Goal: Task Accomplishment & Management: Use online tool/utility

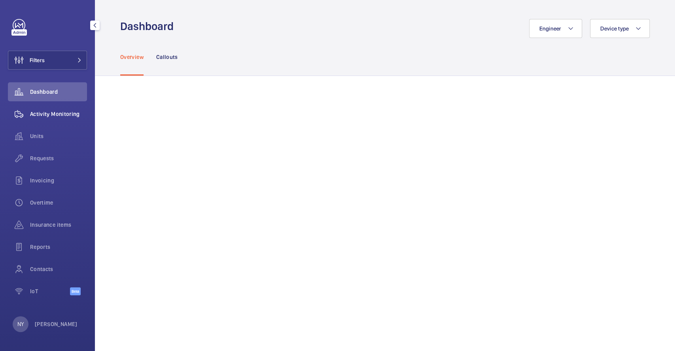
click at [60, 114] on span "Activity Monitoring" at bounding box center [58, 114] width 57 height 8
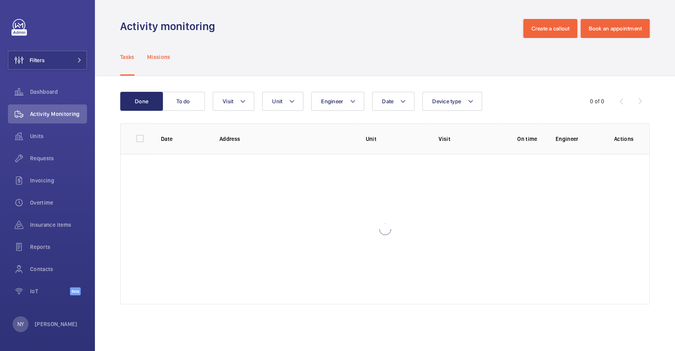
click at [155, 57] on p "Missions" at bounding box center [158, 57] width 23 height 8
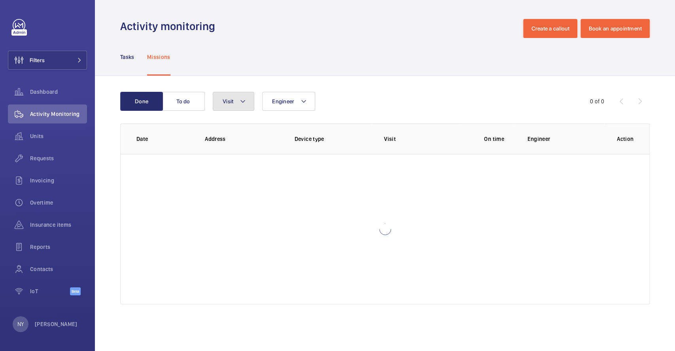
click at [222, 97] on button "Visit" at bounding box center [234, 101] width 42 height 19
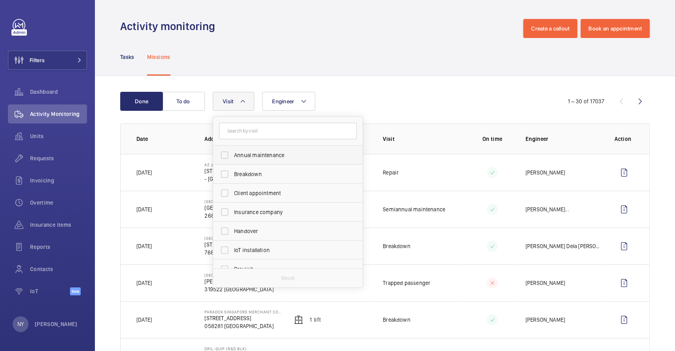
click at [232, 151] on label "Annual maintenance" at bounding box center [282, 155] width 138 height 19
click at [232, 151] on input "Annual maintenance" at bounding box center [225, 155] width 16 height 16
checkbox input "true"
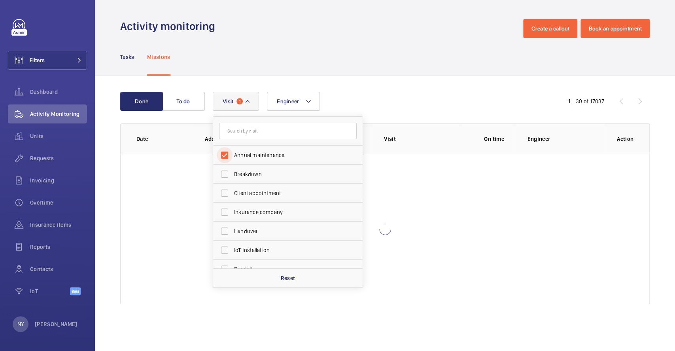
scroll to position [124, 0]
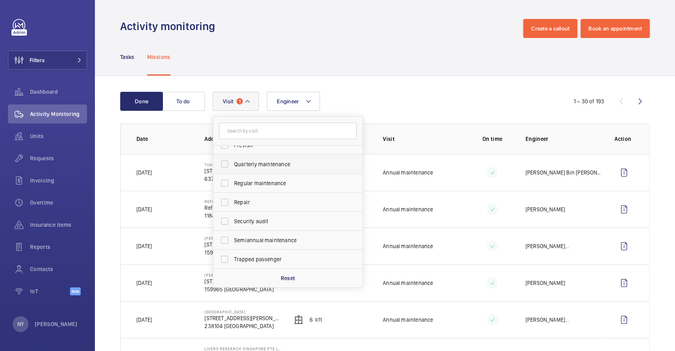
click at [278, 169] on label "Quarterly maintenance" at bounding box center [282, 164] width 138 height 19
click at [233, 169] on input "Quarterly maintenance" at bounding box center [225, 164] width 16 height 16
checkbox input "true"
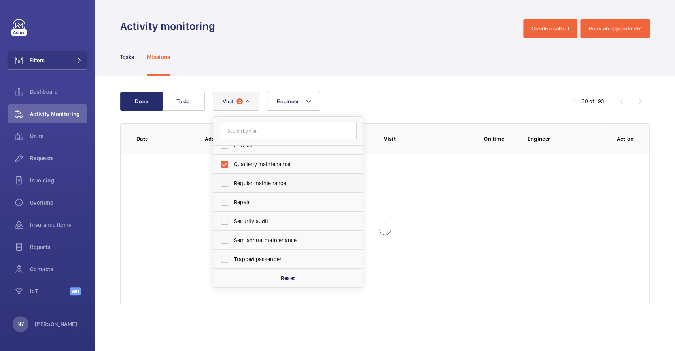
click at [278, 188] on label "Regular maintenance" at bounding box center [282, 183] width 138 height 19
click at [233, 188] on input "Regular maintenance" at bounding box center [225, 183] width 16 height 16
checkbox input "true"
click at [273, 246] on label "Semiannual maintenance" at bounding box center [282, 240] width 138 height 19
click at [233, 246] on input "Semiannual maintenance" at bounding box center [225, 240] width 16 height 16
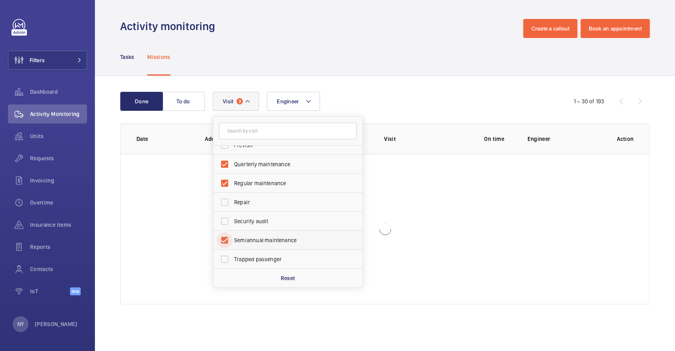
checkbox input "true"
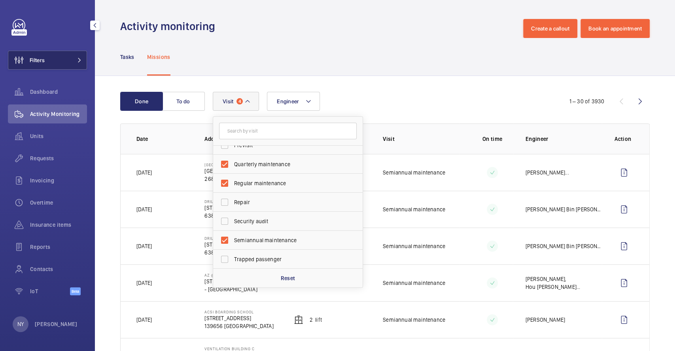
click at [49, 59] on button "Filters" at bounding box center [47, 60] width 79 height 19
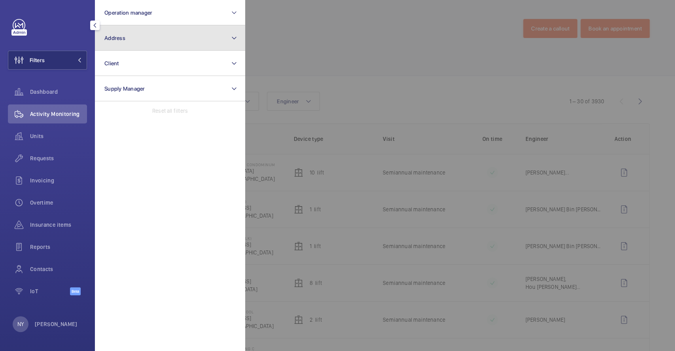
click at [163, 35] on button "Address" at bounding box center [170, 37] width 150 height 25
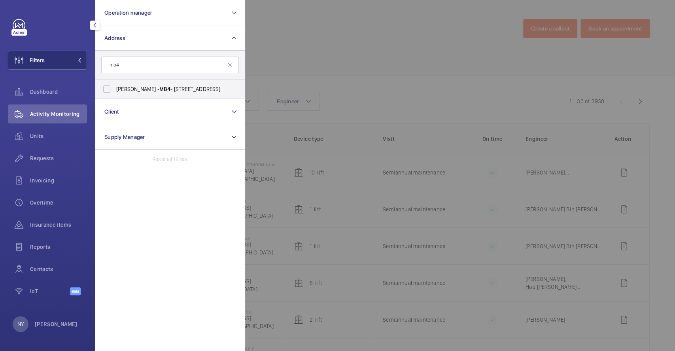
type input "mb4"
click at [145, 96] on label "[PERSON_NAME] - MB4 - [STREET_ADDRESS]" at bounding box center [164, 88] width 138 height 19
click at [115, 96] on input "[PERSON_NAME] - MB4 - [STREET_ADDRESS]" at bounding box center [107, 89] width 16 height 16
checkbox input "true"
click at [321, 60] on div at bounding box center [582, 175] width 675 height 351
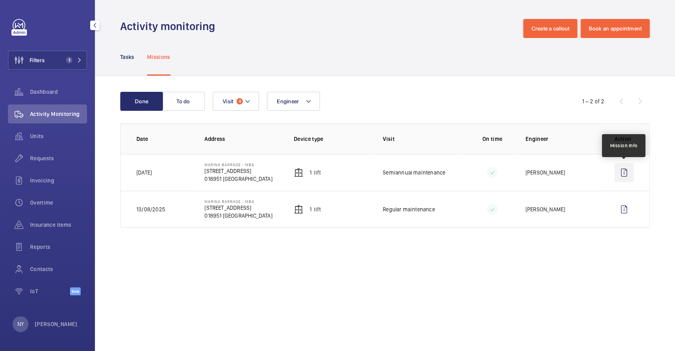
click at [621, 174] on wm-front-icon-button at bounding box center [624, 172] width 19 height 19
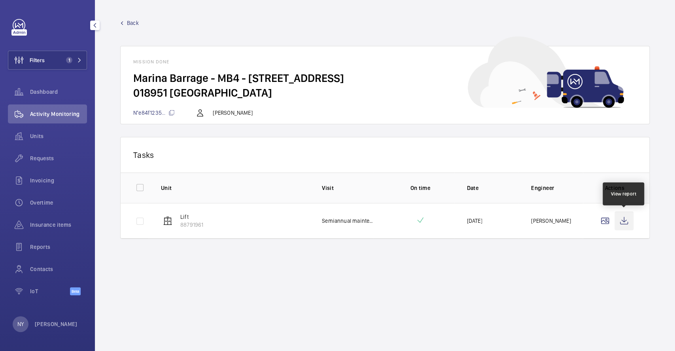
click at [626, 225] on wm-front-icon-button at bounding box center [624, 220] width 19 height 19
click at [58, 323] on wm-front-avatar "NY [PERSON_NAME]" at bounding box center [48, 324] width 70 height 16
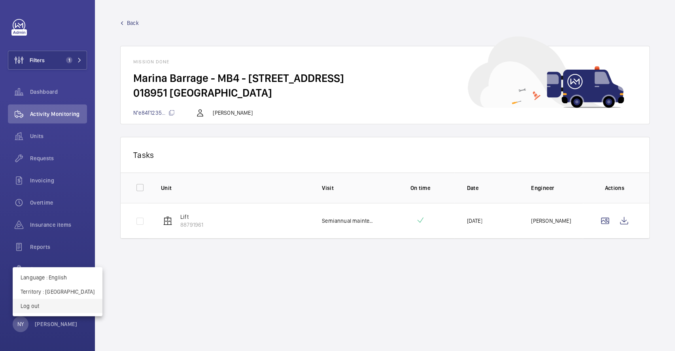
click at [74, 305] on button "Log out" at bounding box center [58, 306] width 90 height 14
